Goal: Transaction & Acquisition: Purchase product/service

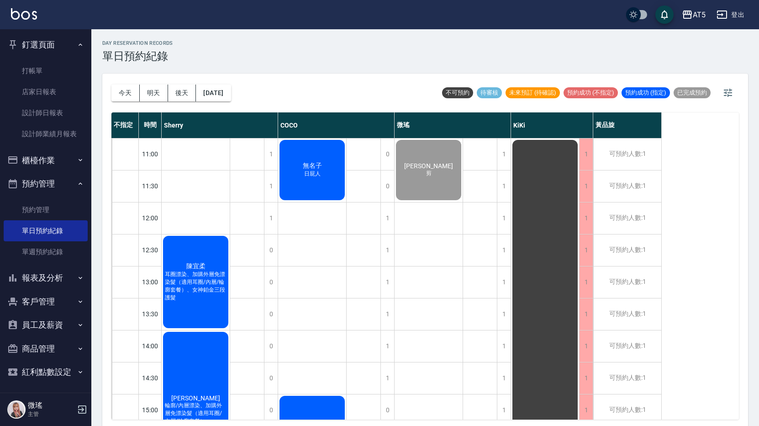
scroll to position [91, 0]
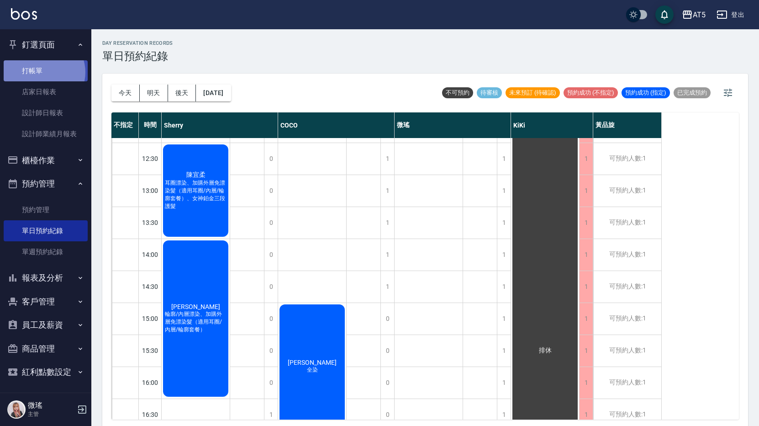
click at [43, 72] on link "打帳單" at bounding box center [46, 70] width 84 height 21
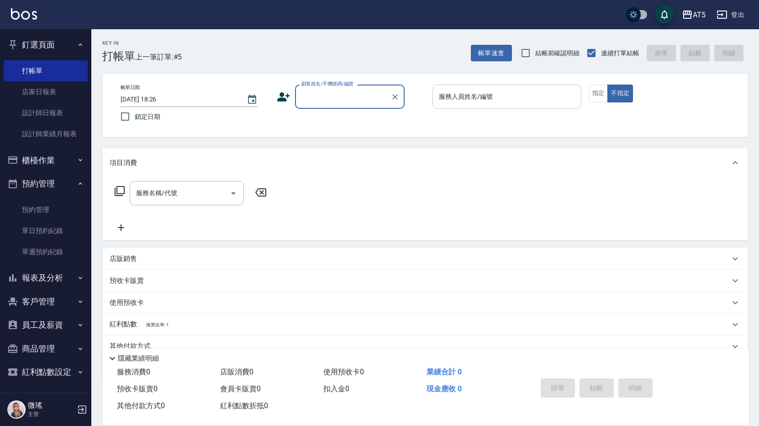
click at [480, 102] on input "服務人員姓名/編號" at bounding box center [507, 97] width 141 height 16
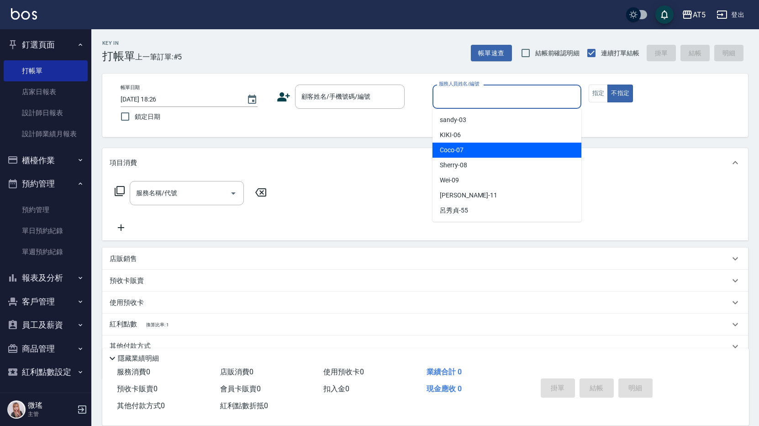
click at [455, 151] on span "Coco -07" at bounding box center [452, 150] width 24 height 10
type input "Coco-07"
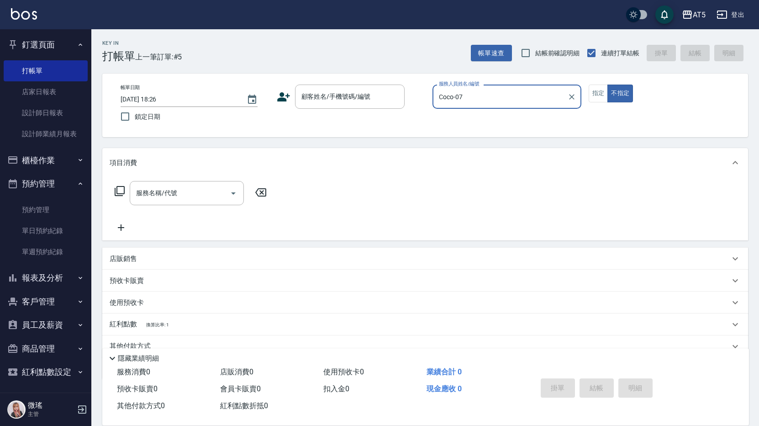
click at [119, 196] on icon at bounding box center [120, 191] width 10 height 10
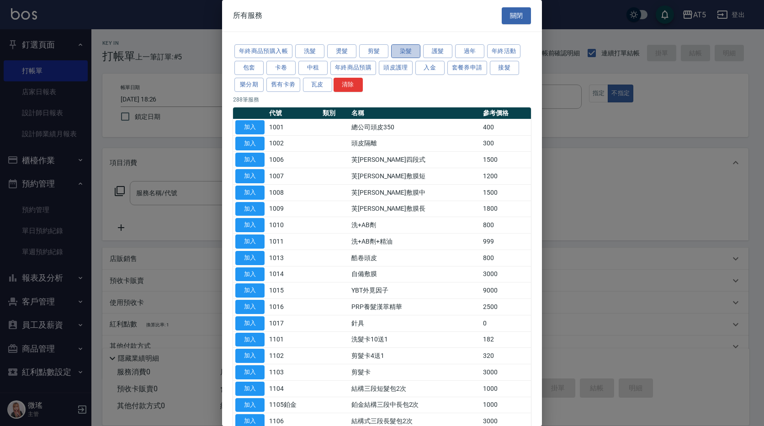
click at [406, 55] on button "染髮" at bounding box center [405, 51] width 29 height 14
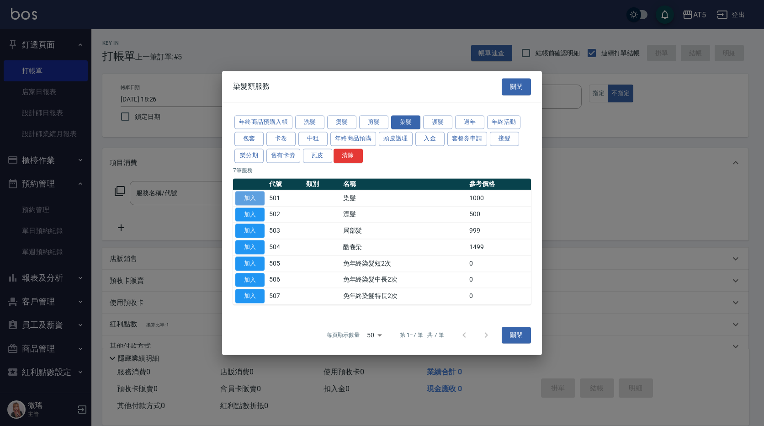
click at [247, 201] on button "加入" at bounding box center [249, 198] width 29 height 14
type input "染髮(501)"
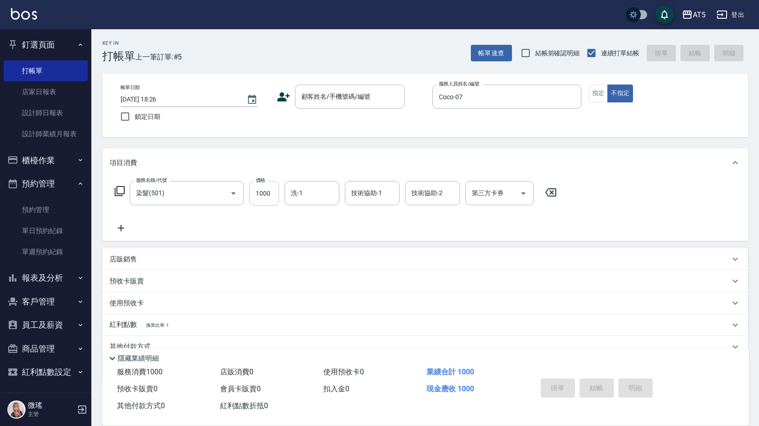
click at [274, 201] on input "1000" at bounding box center [264, 193] width 30 height 25
type input "0"
type input "119"
type input "10"
type input "1199"
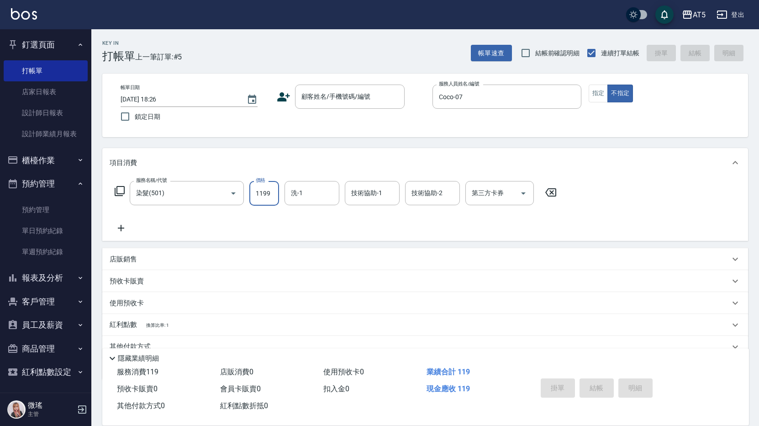
type input "110"
type input "1199"
click at [602, 98] on button "指定" at bounding box center [599, 93] width 20 height 18
click at [325, 91] on div "顧客姓名/手機號碼/編號 顧客姓名/手機號碼/編號" at bounding box center [350, 96] width 110 height 24
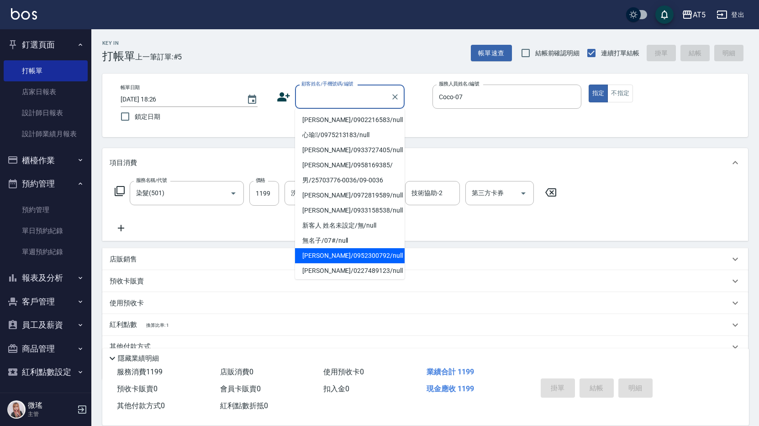
click at [318, 256] on li "[PERSON_NAME]/0952300792/null" at bounding box center [350, 255] width 110 height 15
type input "[PERSON_NAME]/0952300792/null"
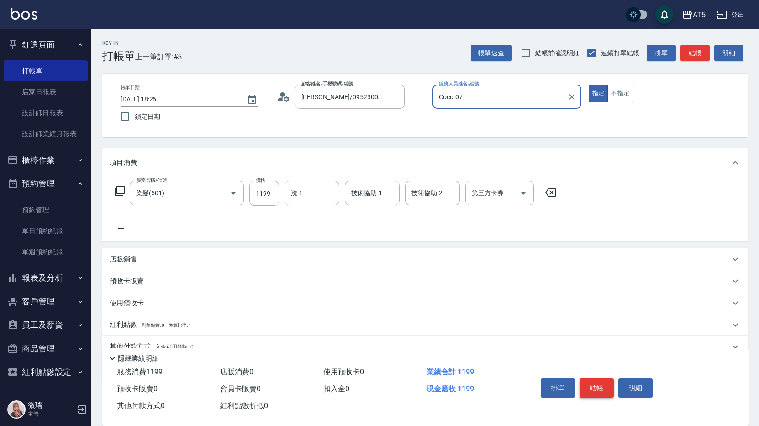
click at [601, 380] on button "結帳" at bounding box center [597, 387] width 34 height 19
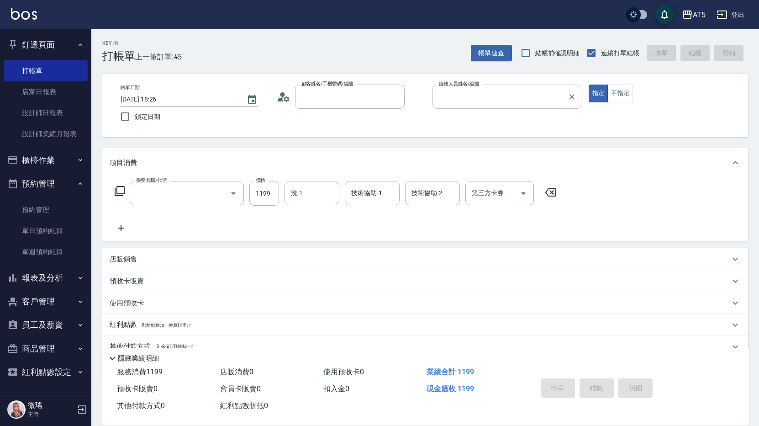
type input "0"
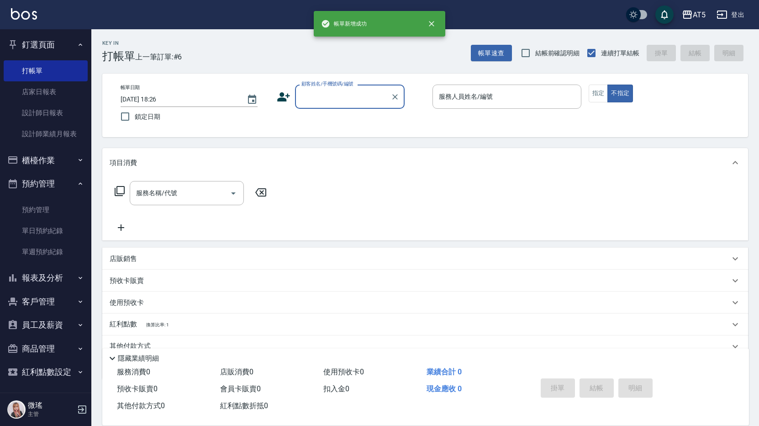
click at [471, 100] on div "服務人員姓名/編號 服務人員姓名/編號" at bounding box center [507, 96] width 149 height 24
click at [471, 100] on label "服務人員姓名/編號" at bounding box center [466, 96] width 54 height 9
click at [471, 100] on input "服務人員姓名/編號" at bounding box center [507, 97] width 141 height 16
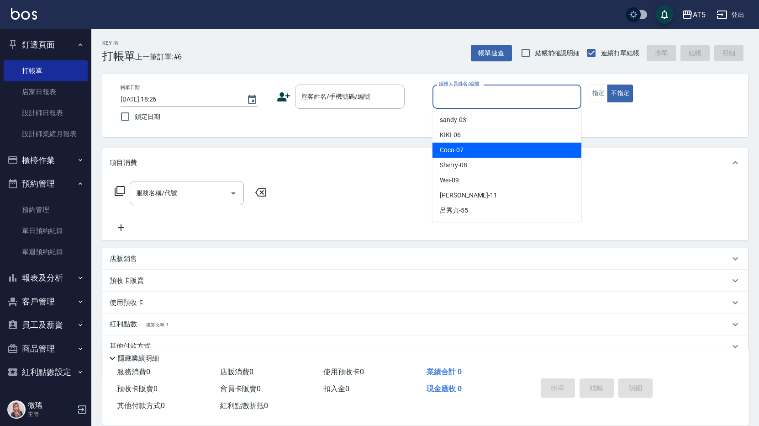
click at [480, 152] on div "Coco -07" at bounding box center [507, 149] width 149 height 15
type input "Coco-07"
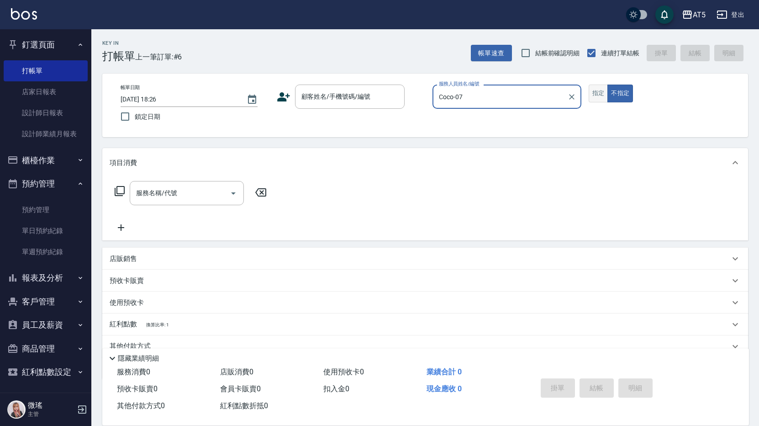
click at [602, 90] on button "指定" at bounding box center [599, 93] width 20 height 18
click at [355, 90] on div "顧客姓名/手機號碼/編號 顧客姓名/手機號碼/編號" at bounding box center [350, 96] width 110 height 24
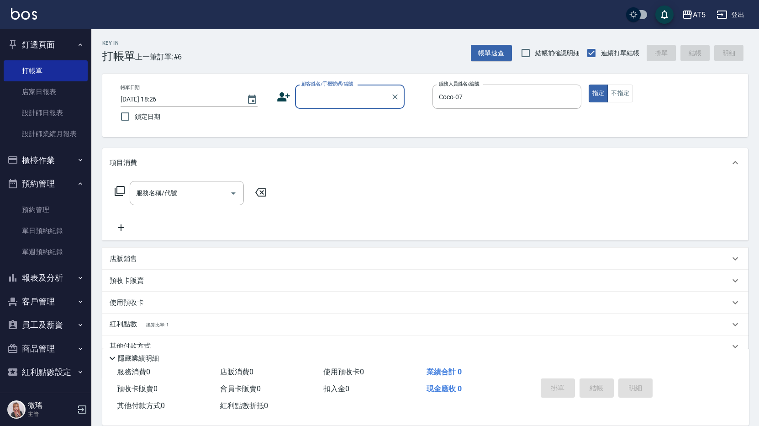
click at [341, 93] on input "顧客姓名/手機號碼/編號" at bounding box center [343, 97] width 88 height 16
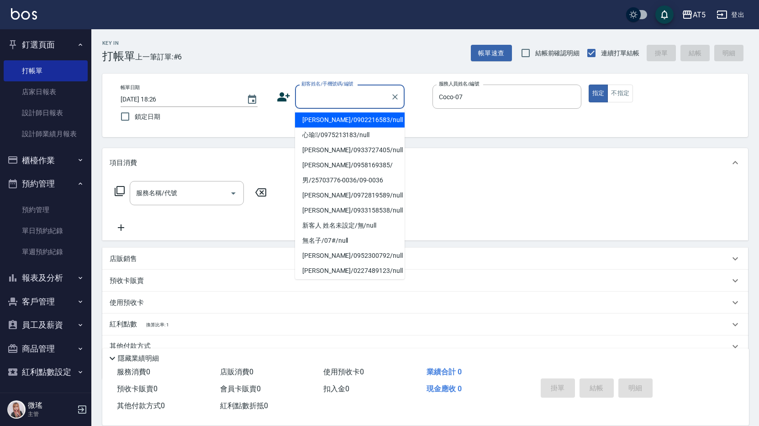
click at [338, 96] on input "顧客姓名/手機號碼/編號" at bounding box center [343, 97] width 88 height 16
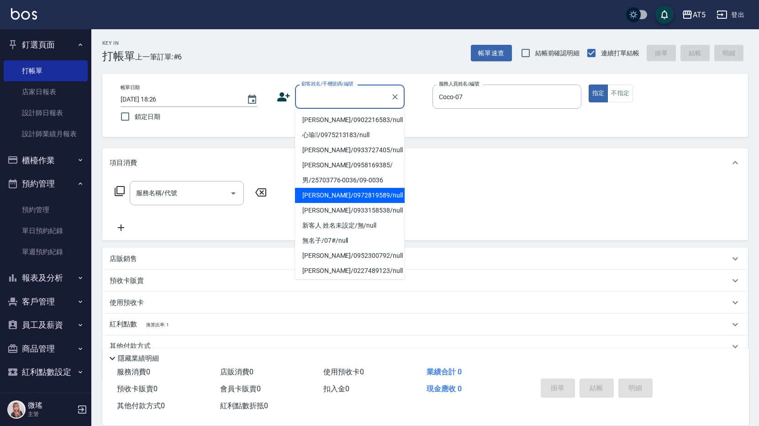
scroll to position [91, 0]
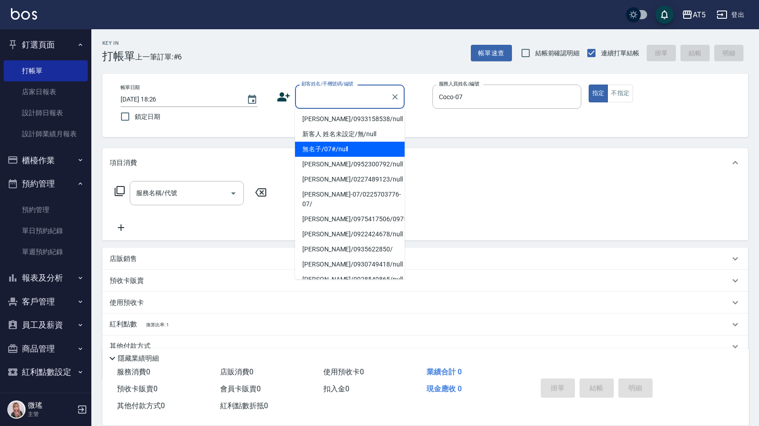
click at [327, 152] on li "無名子/07#/null" at bounding box center [350, 149] width 110 height 15
type input "無名子/07#/null"
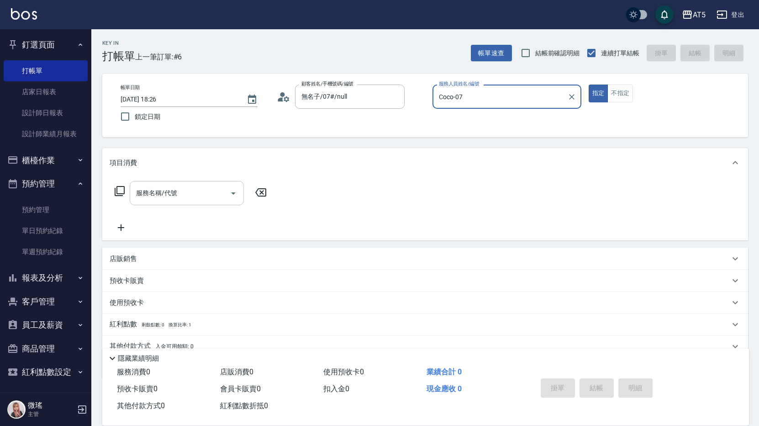
click at [167, 192] on div "服務名稱/代號 服務名稱/代號" at bounding box center [187, 193] width 114 height 24
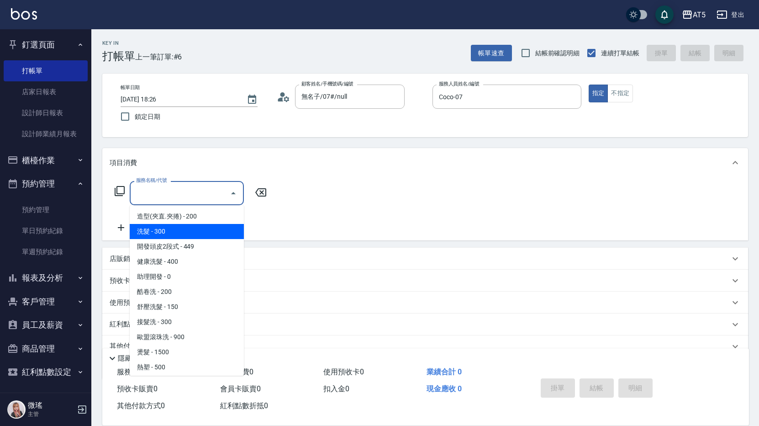
click at [154, 232] on span "洗髮 - 300" at bounding box center [187, 231] width 114 height 15
type input "洗髮(201)"
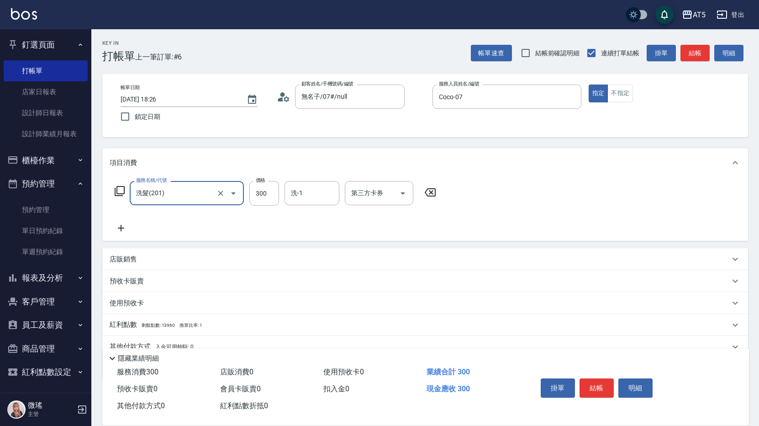
click at [124, 193] on icon at bounding box center [120, 191] width 10 height 10
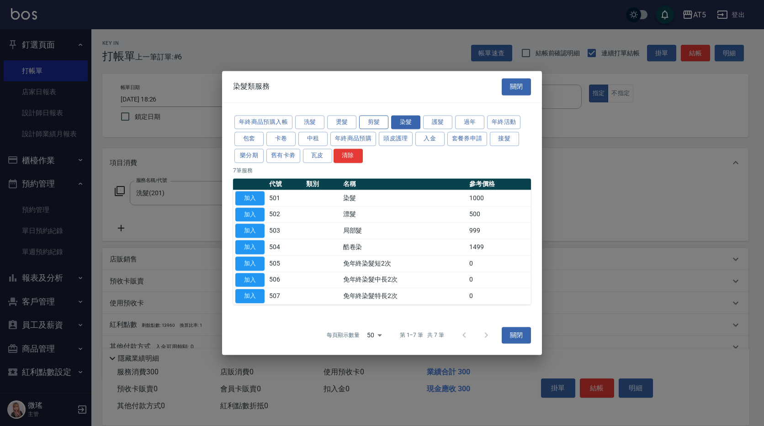
click at [376, 123] on button "剪髮" at bounding box center [373, 122] width 29 height 14
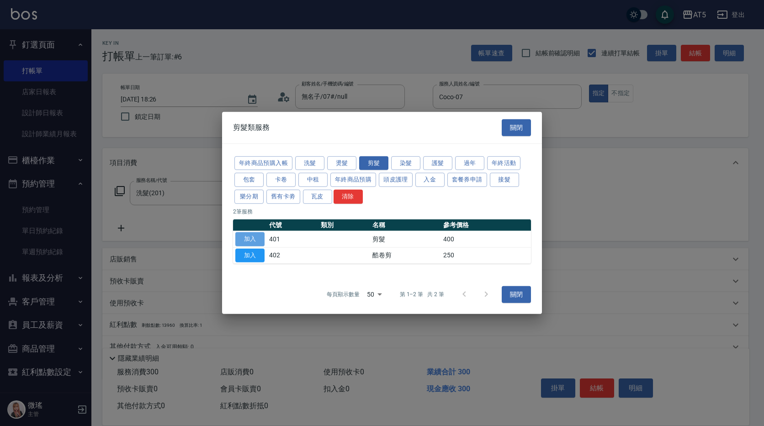
click at [257, 240] on button "加入" at bounding box center [249, 239] width 29 height 14
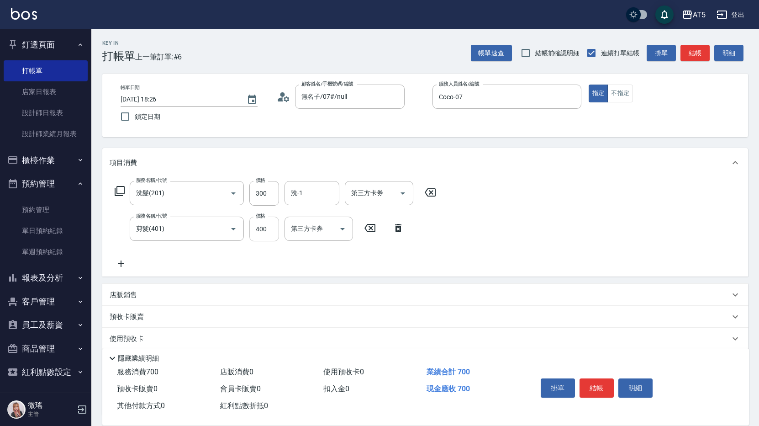
click at [265, 238] on input "400" at bounding box center [264, 228] width 30 height 25
click at [265, 234] on input "400" at bounding box center [264, 228] width 30 height 25
click at [486, 214] on div "服務名稱/代號 洗髮(201) 服務名稱/代號 價格 300 價格 洗-1 洗-1 第三方卡券 第三方卡券 服務名稱/代號 剪髮(401) 服務名稱/代號 價…" at bounding box center [425, 226] width 646 height 99
click at [266, 233] on input "400" at bounding box center [264, 228] width 30 height 25
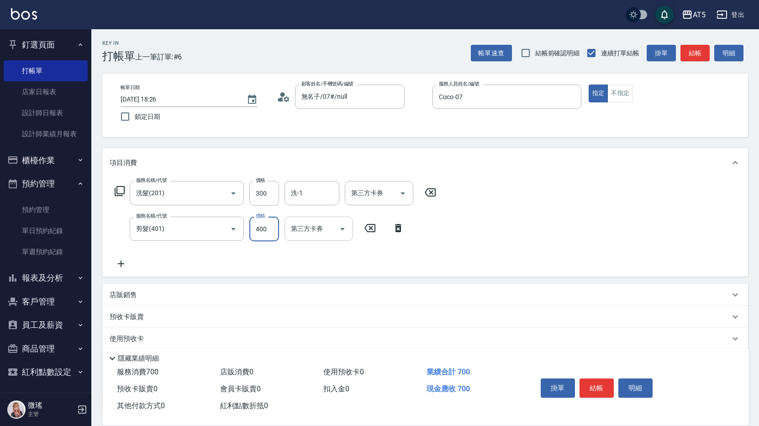
type input "30"
click at [267, 230] on input "5" at bounding box center [264, 228] width 30 height 25
type input "500"
type input "80"
type input "500"
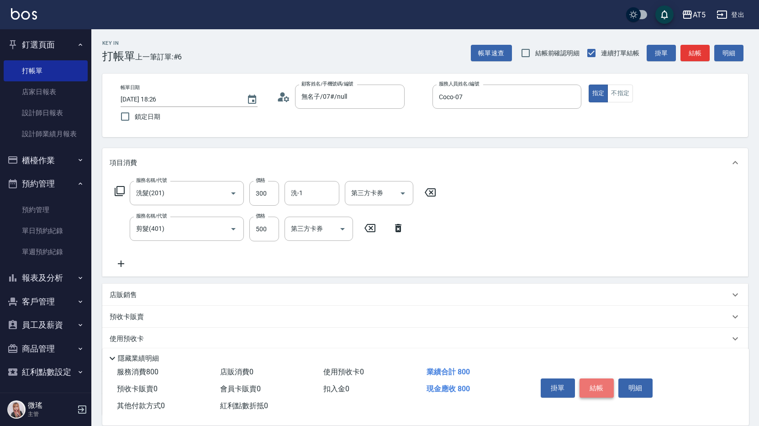
click at [592, 385] on button "結帳" at bounding box center [597, 387] width 34 height 19
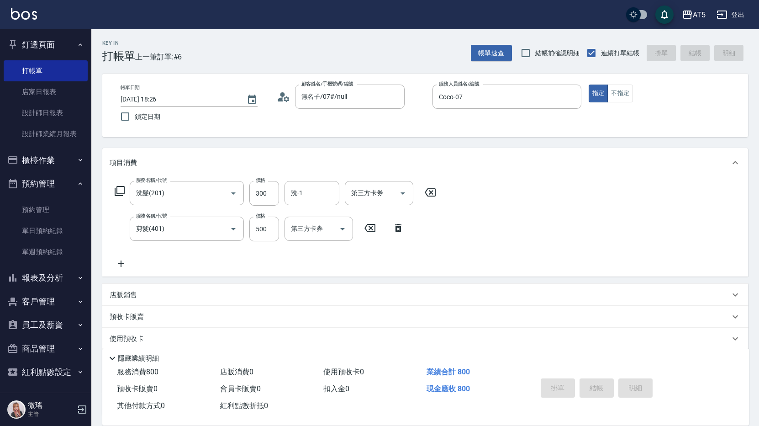
type input "[DATE] 18:27"
type input "0"
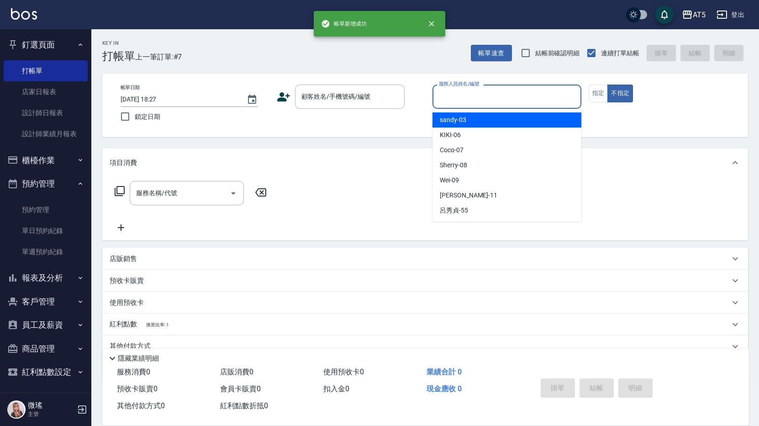
click at [481, 103] on input "服務人員姓名/編號" at bounding box center [507, 97] width 141 height 16
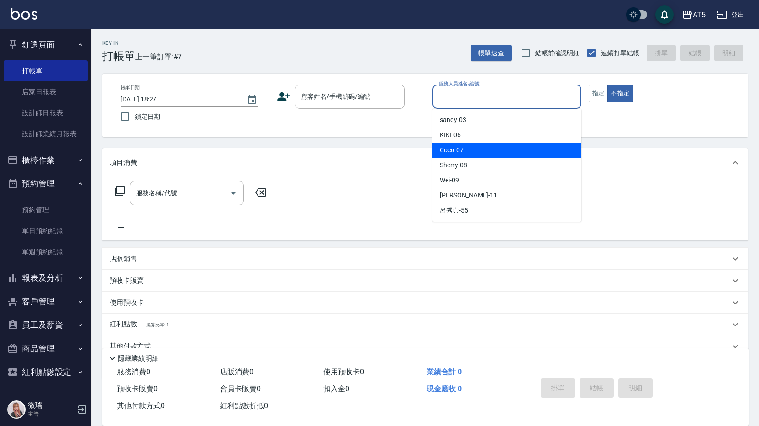
click at [472, 152] on div "Coco -07" at bounding box center [507, 149] width 149 height 15
type input "Coco-07"
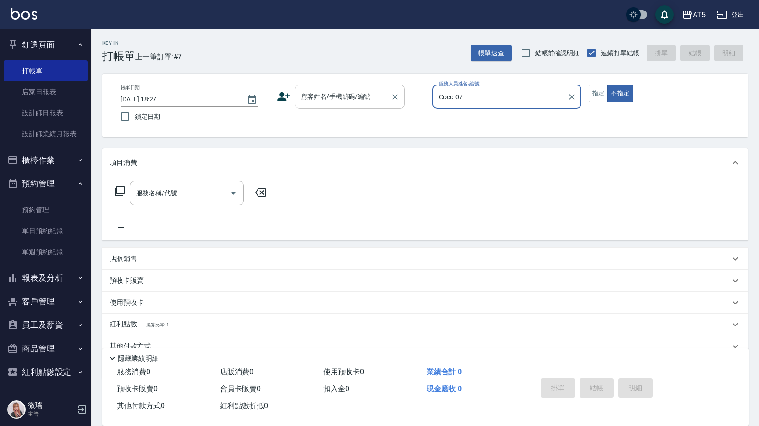
click at [355, 104] on input "顧客姓名/手機號碼/編號" at bounding box center [343, 97] width 88 height 16
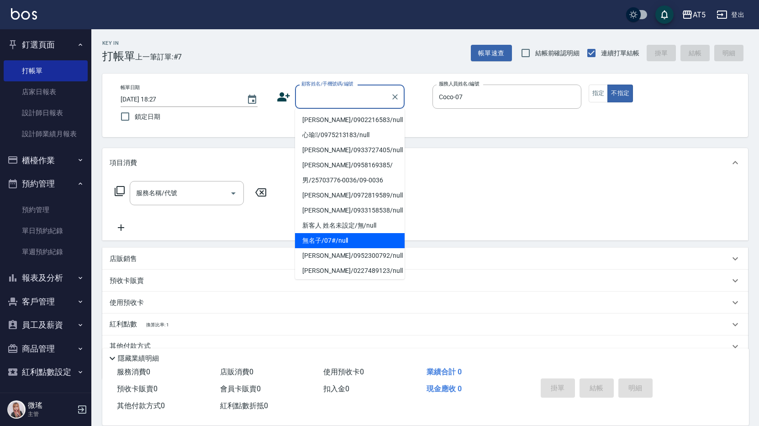
click at [342, 238] on li "無名子/07#/null" at bounding box center [350, 240] width 110 height 15
type input "無名子/07#/null"
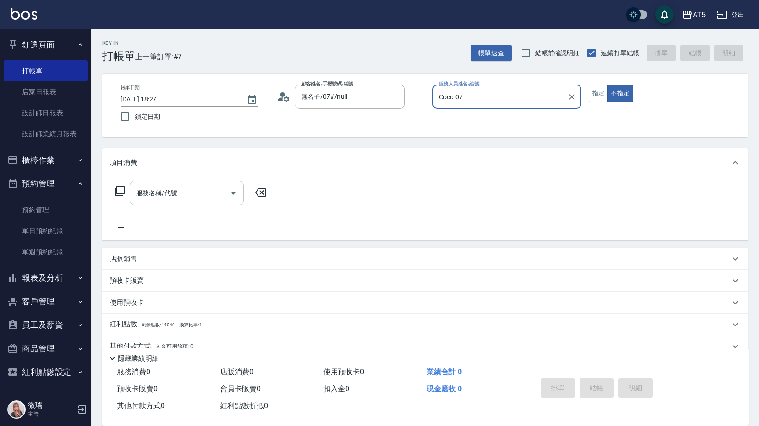
click at [197, 183] on div "服務名稱/代號" at bounding box center [187, 193] width 114 height 24
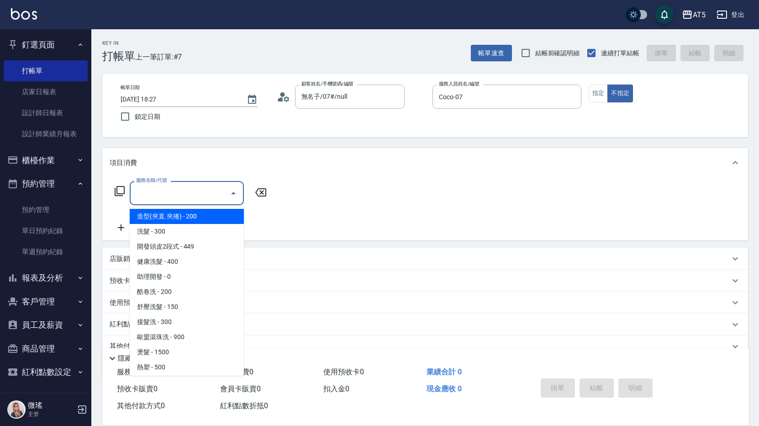
click at [183, 222] on span "造型(夾直.夾捲) - 200" at bounding box center [187, 216] width 114 height 15
type input "造型(夾直.夾捲)(200)"
type input "20"
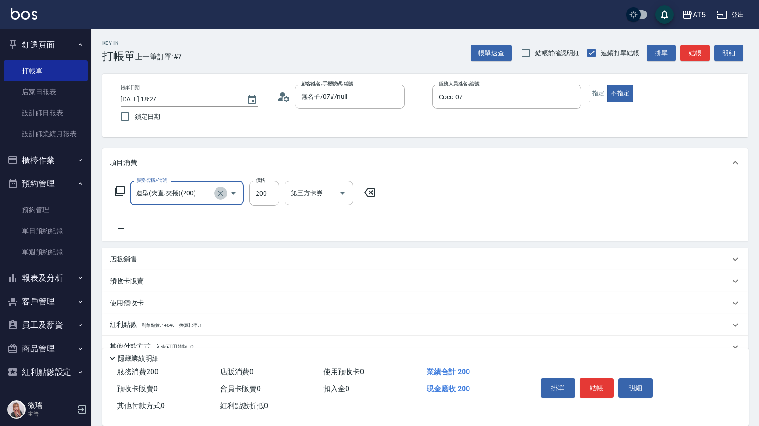
click at [222, 189] on icon "Clear" at bounding box center [220, 193] width 9 height 9
click at [188, 196] on input "服務名稱/代號" at bounding box center [174, 193] width 80 height 16
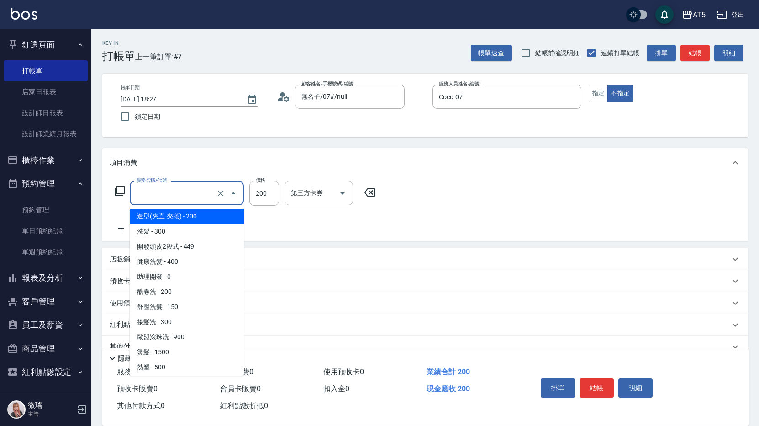
click at [179, 216] on span "造型(夾直.夾捲) - 200" at bounding box center [187, 216] width 114 height 15
type input "造型(夾直.夾捲)(200)"
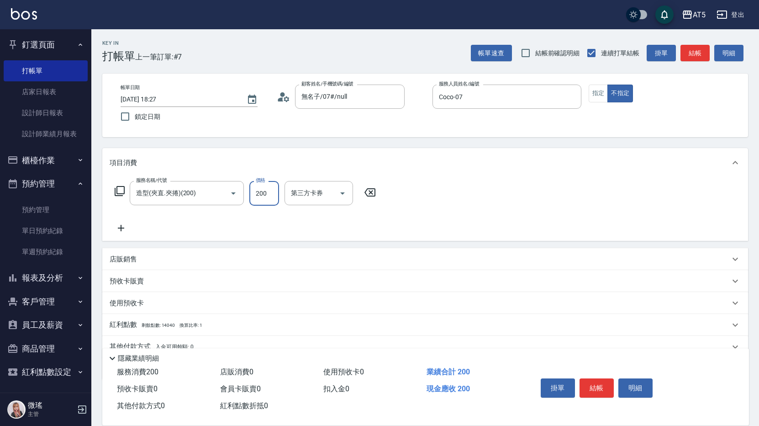
click at [268, 199] on input "200" at bounding box center [264, 193] width 30 height 25
type input "0"
type input "10"
type input "100"
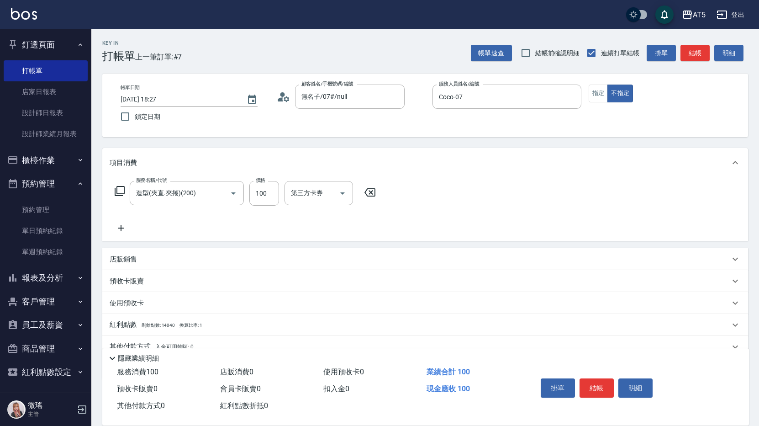
click at [120, 189] on icon at bounding box center [119, 190] width 11 height 11
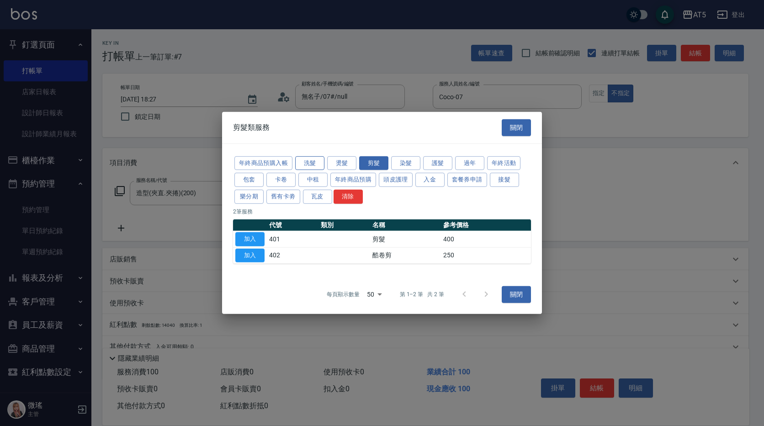
click at [318, 167] on button "洗髮" at bounding box center [309, 163] width 29 height 14
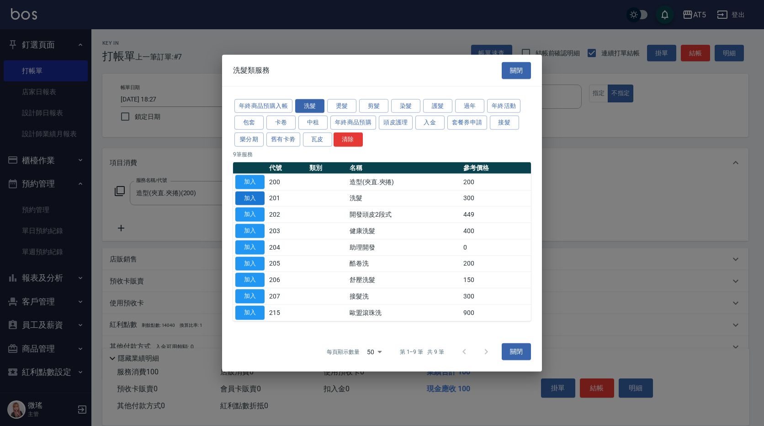
click at [249, 199] on button "加入" at bounding box center [249, 198] width 29 height 14
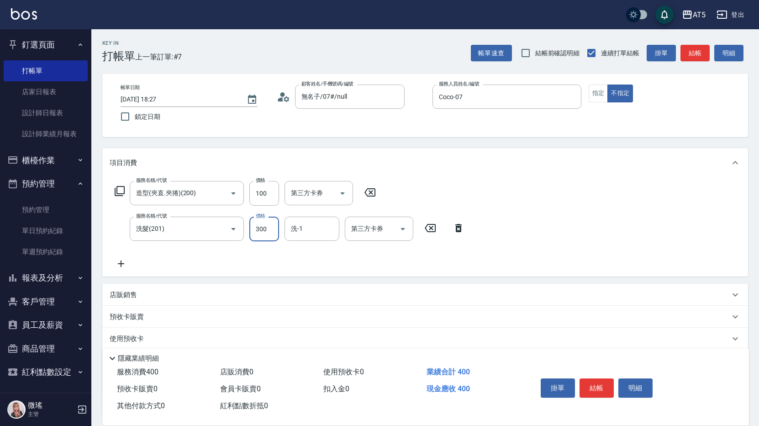
click at [252, 234] on input "300" at bounding box center [264, 228] width 30 height 25
click at [264, 231] on input "300" at bounding box center [264, 228] width 30 height 25
type input "10"
type input "420"
type input "50"
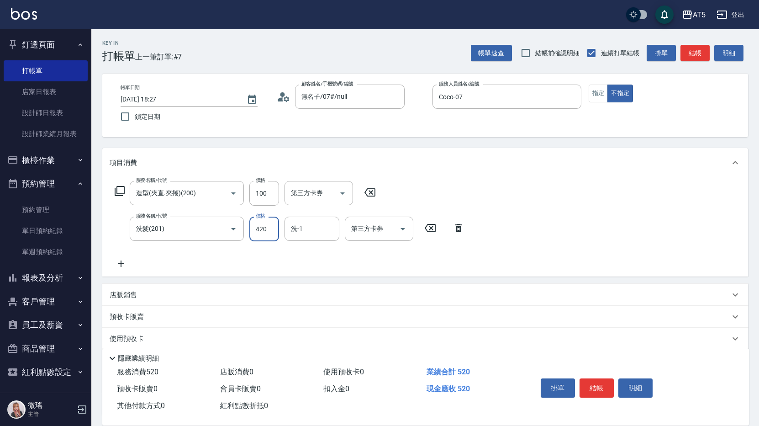
type input "420"
click at [304, 253] on div "服務名稱/代號 造型(夾直.夾捲)(200) 服務名稱/代號 價格 100 價格 第三方卡券 第三方卡券 服務名稱/代號 洗髮(201) 服務名稱/代號 價格…" at bounding box center [290, 225] width 360 height 88
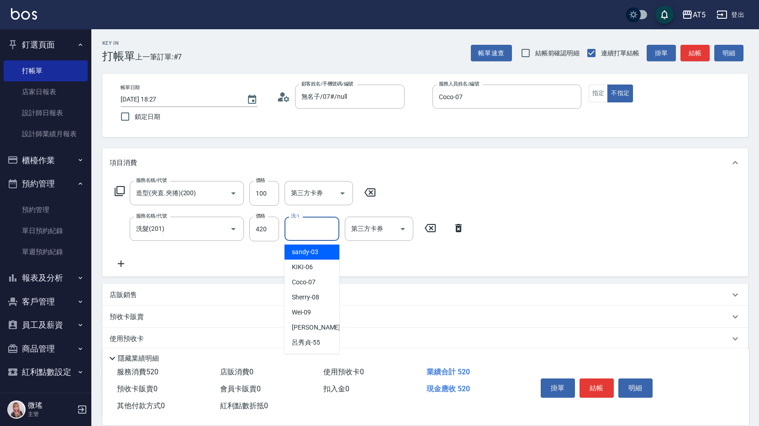
click at [304, 235] on input "洗-1" at bounding box center [312, 229] width 47 height 16
click at [321, 330] on div "[PERSON_NAME] -11" at bounding box center [312, 327] width 55 height 15
type input "[PERSON_NAME]-11"
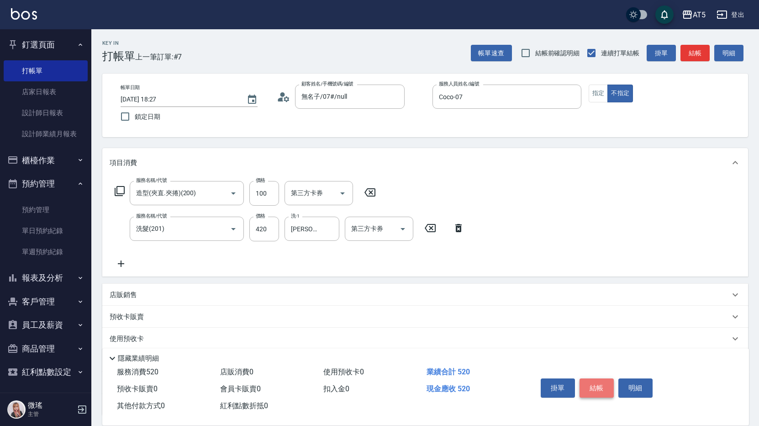
click at [591, 380] on button "結帳" at bounding box center [597, 387] width 34 height 19
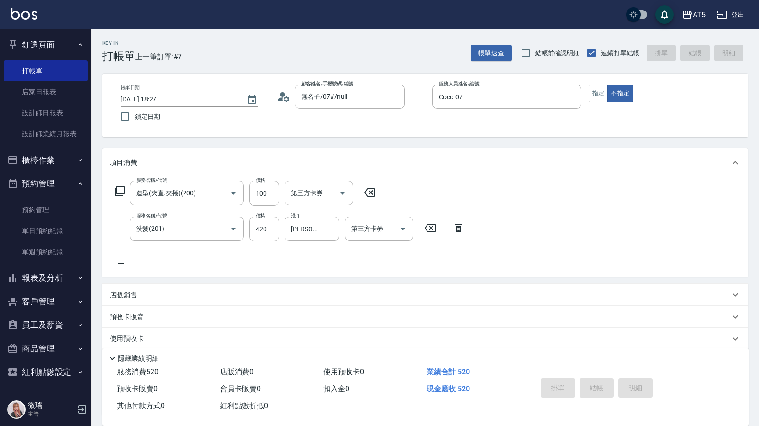
type input "0"
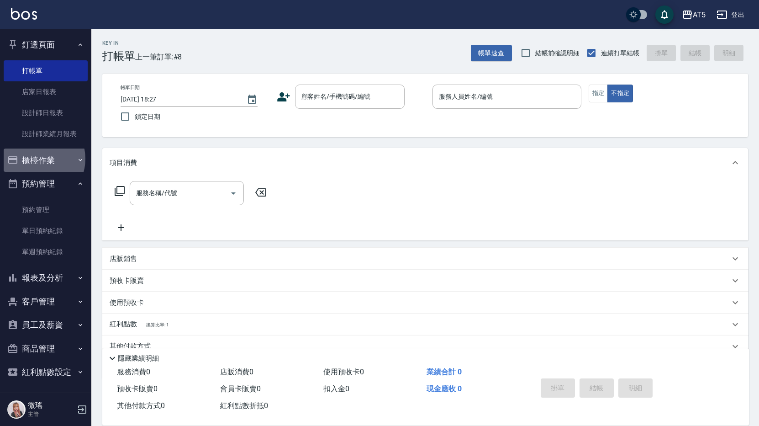
click at [39, 158] on button "櫃檯作業" at bounding box center [46, 160] width 84 height 24
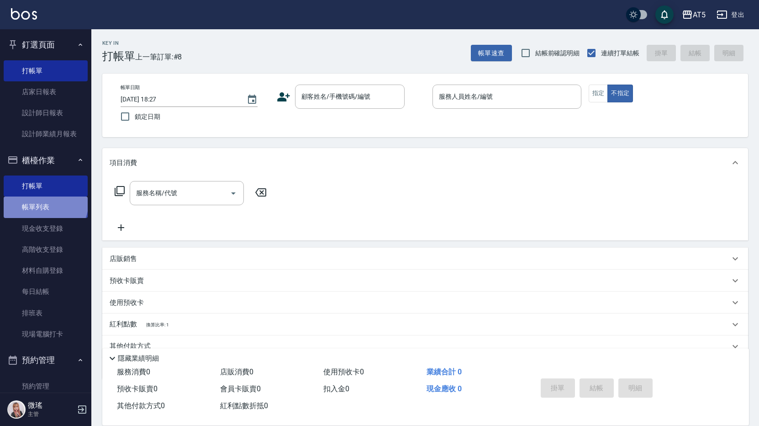
click at [44, 202] on link "帳單列表" at bounding box center [46, 206] width 84 height 21
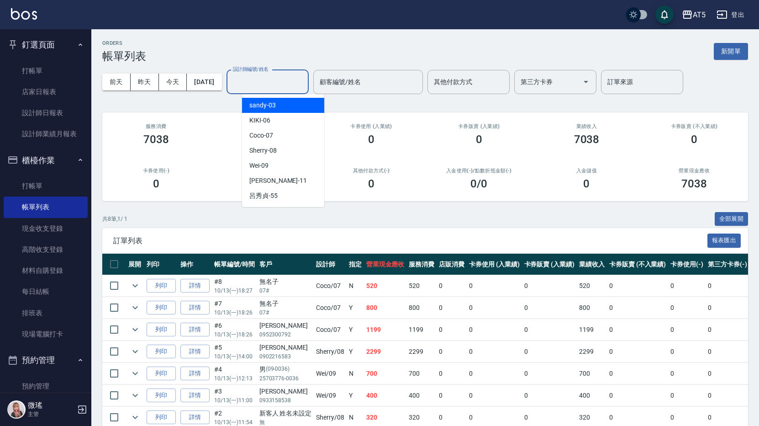
click at [278, 87] on input "設計師編號/姓名" at bounding box center [268, 82] width 74 height 16
click at [268, 139] on span "Coco -07" at bounding box center [261, 136] width 24 height 10
type input "Coco-07"
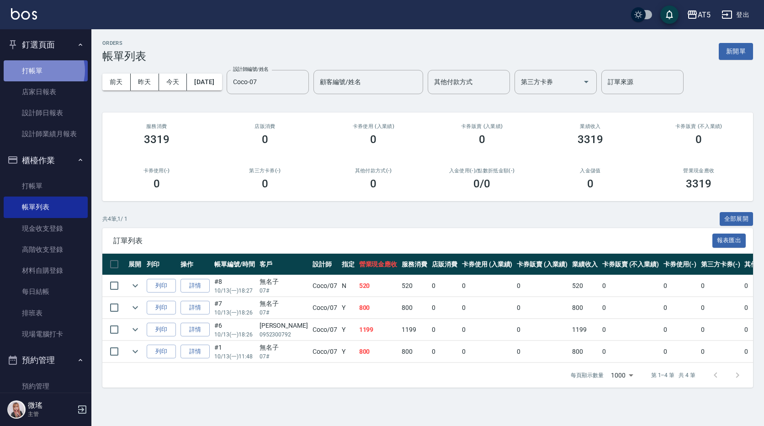
click at [39, 70] on link "打帳單" at bounding box center [46, 70] width 84 height 21
